Goal: Task Accomplishment & Management: Manage account settings

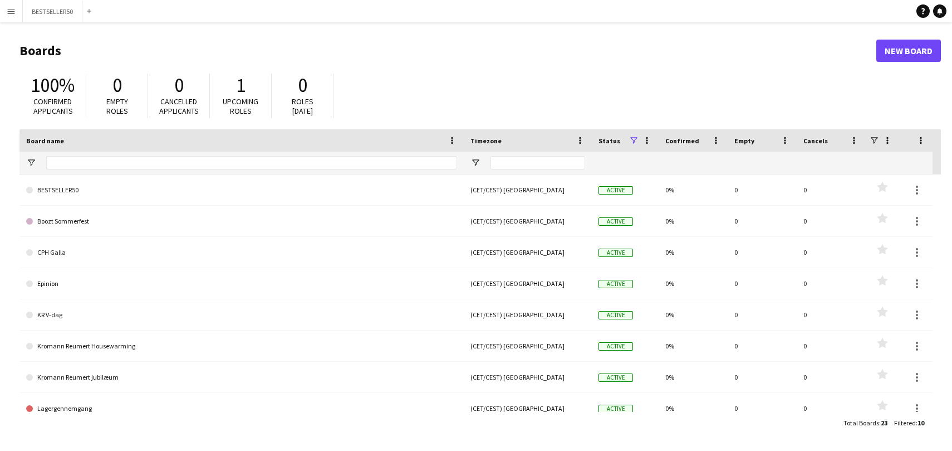
click at [16, 13] on button "Menu" at bounding box center [11, 11] width 22 height 22
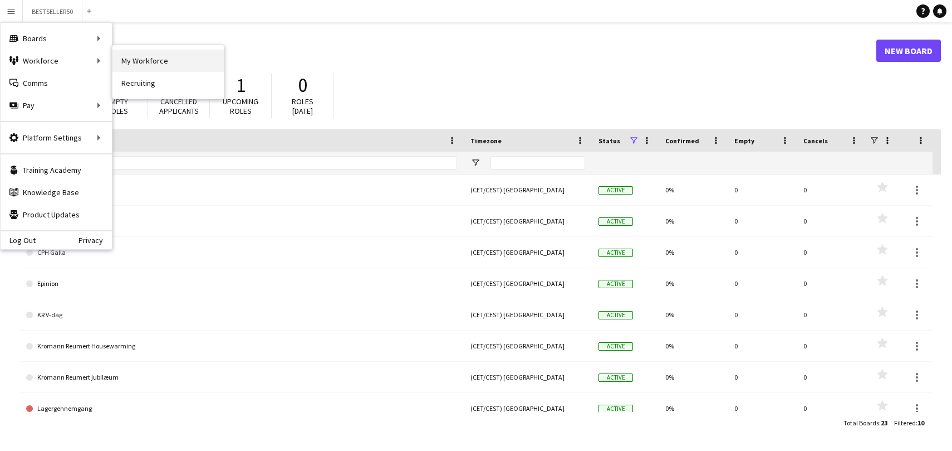
click at [134, 63] on link "My Workforce" at bounding box center [168, 61] width 111 height 22
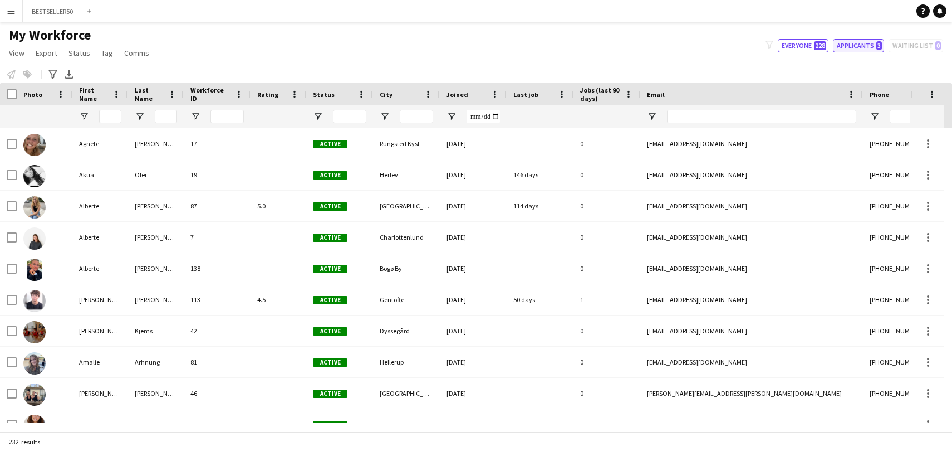
click at [855, 51] on button "Applicants 3" at bounding box center [858, 45] width 51 height 13
type input "**********"
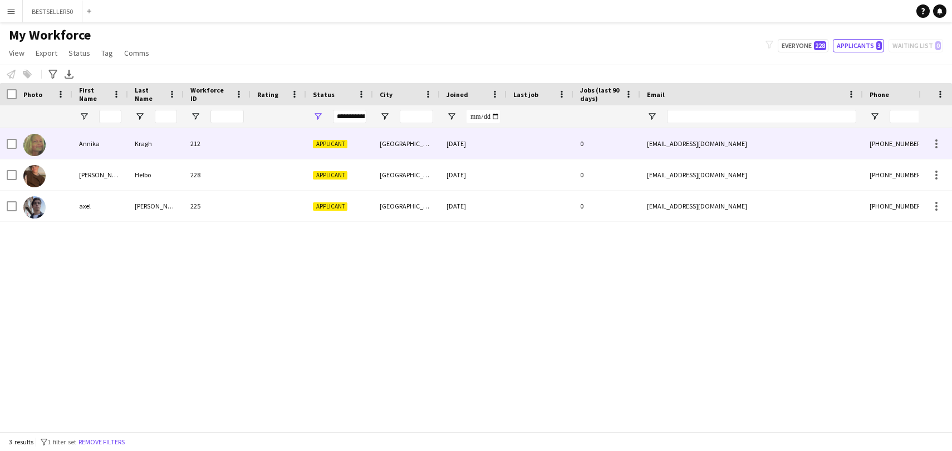
click at [275, 149] on div at bounding box center [279, 143] width 56 height 31
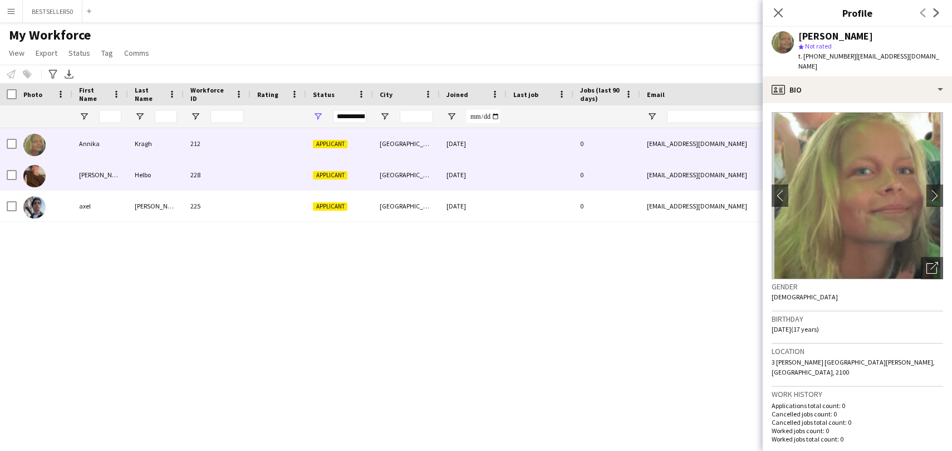
click at [271, 165] on div at bounding box center [279, 174] width 56 height 31
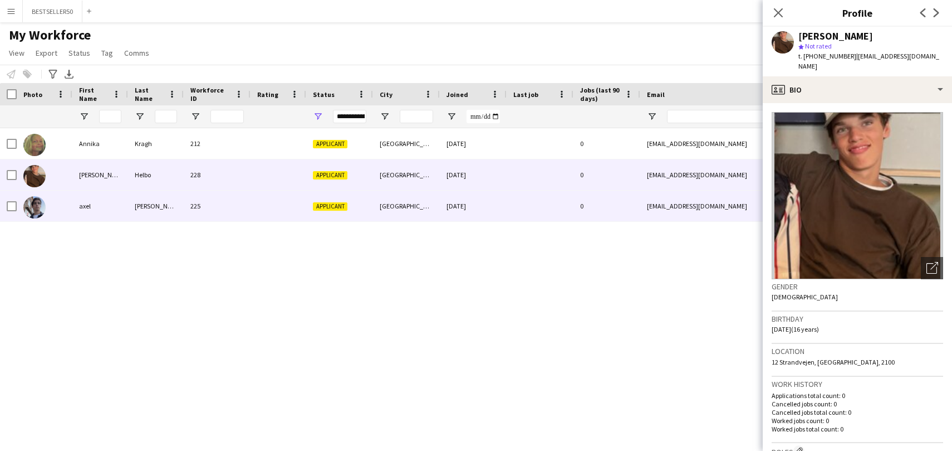
click at [273, 203] on div at bounding box center [279, 205] width 56 height 31
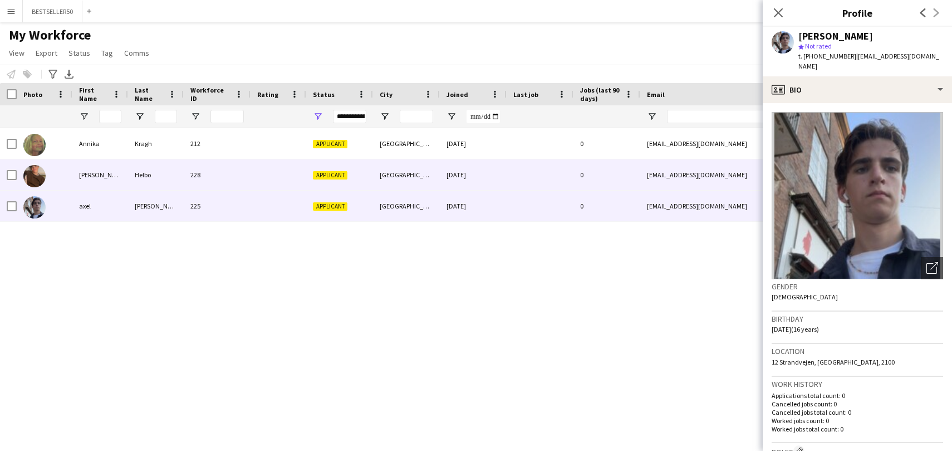
click at [281, 180] on div at bounding box center [279, 174] width 56 height 31
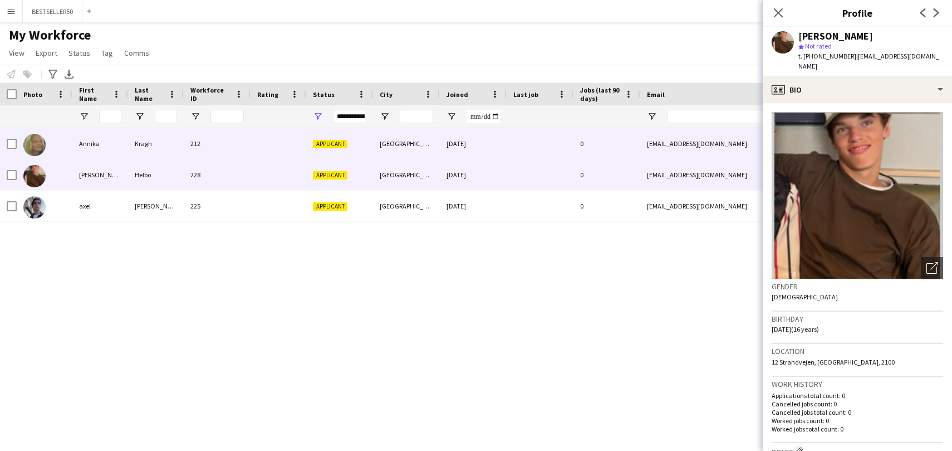
click at [282, 147] on div at bounding box center [279, 143] width 56 height 31
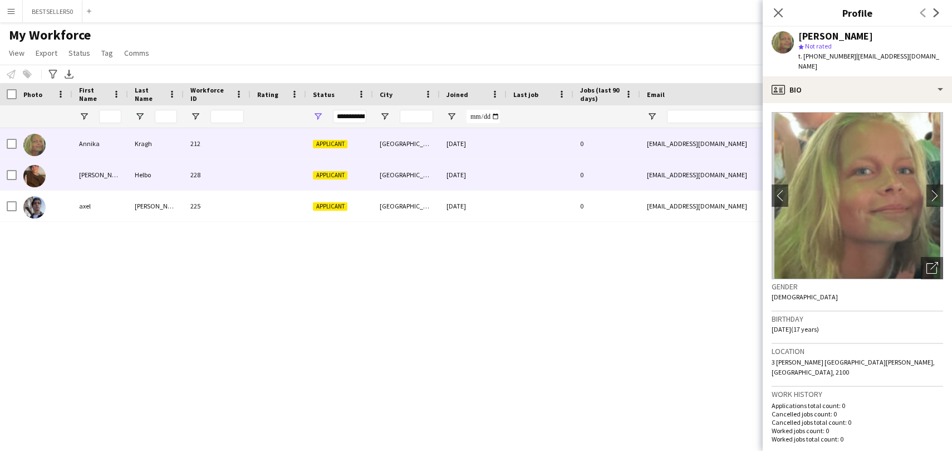
click at [263, 177] on div at bounding box center [279, 174] width 56 height 31
